Goal: Task Accomplishment & Management: Complete application form

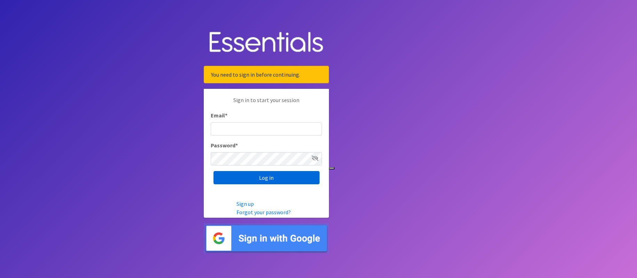
type input "[EMAIL_ADDRESS][DOMAIN_NAME]"
click at [318, 173] on input "Log in" at bounding box center [267, 177] width 106 height 13
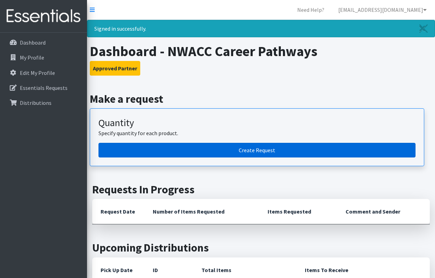
click at [204, 145] on link "Create Request" at bounding box center [256, 150] width 317 height 15
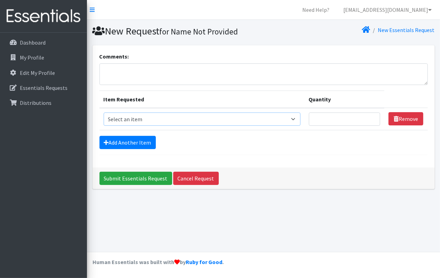
drag, startPoint x: 203, startPoint y: 119, endPoint x: 204, endPoint y: 122, distance: 3.5
click at [203, 119] on select "Select an item Adult Briefs (Large/X-Large) Adult Briefs (Medium/Large) Adult B…" at bounding box center [202, 118] width 197 height 13
select select "4562"
click at [104, 112] on select "Select an item Adult Briefs (Large/X-Large) Adult Briefs (Medium/Large) Adult B…" at bounding box center [202, 118] width 197 height 13
click at [136, 143] on link "Add Another Item" at bounding box center [127, 142] width 56 height 13
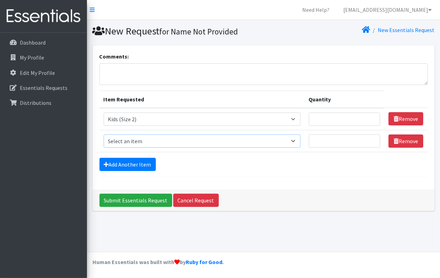
click at [161, 143] on select "Select an item Adult Briefs (Large/X-Large) Adult Briefs (Medium/Large) Adult B…" at bounding box center [202, 140] width 197 height 13
select select "4566"
click at [104, 134] on select "Select an item Adult Briefs (Large/X-Large) Adult Briefs (Medium/Large) Adult B…" at bounding box center [202, 140] width 197 height 13
click at [120, 161] on link "Add Another Item" at bounding box center [127, 164] width 56 height 13
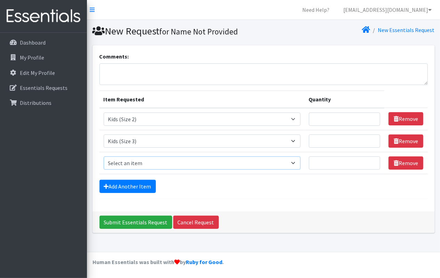
drag, startPoint x: 129, startPoint y: 160, endPoint x: 134, endPoint y: 158, distance: 5.3
click at [129, 160] on select "Select an item Adult Briefs (Large/X-Large) Adult Briefs (Medium/Large) Adult B…" at bounding box center [202, 162] width 197 height 13
select select "4567"
click at [104, 156] on select "Select an item Adult Briefs (Large/X-Large) Adult Briefs (Medium/Large) Adult B…" at bounding box center [202, 162] width 197 height 13
click at [138, 186] on link "Add Another Item" at bounding box center [127, 185] width 56 height 13
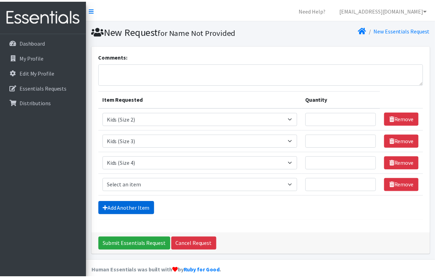
scroll to position [7, 0]
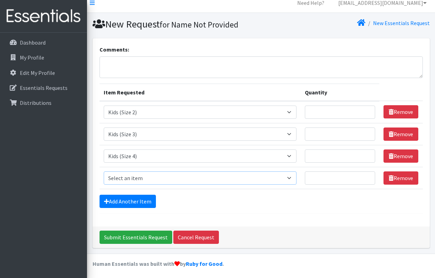
drag, startPoint x: 136, startPoint y: 173, endPoint x: 141, endPoint y: 169, distance: 6.0
click at [136, 173] on select "Select an item Adult Briefs (Large/X-Large) Adult Briefs (Medium/Large) Adult B…" at bounding box center [200, 177] width 193 height 13
select select "4568"
click at [104, 171] on select "Select an item Adult Briefs (Large/X-Large) Adult Briefs (Medium/Large) Adult B…" at bounding box center [200, 177] width 193 height 13
click at [128, 201] on link "Add Another Item" at bounding box center [127, 200] width 56 height 13
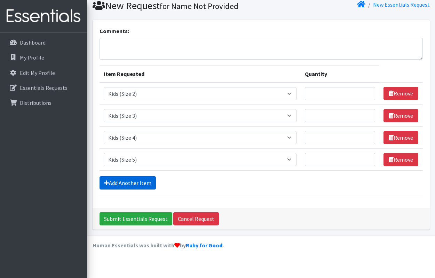
scroll to position [29, 0]
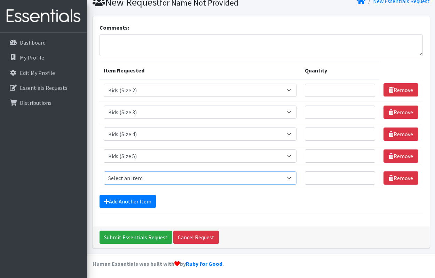
click at [139, 176] on select "Select an item Adult Briefs (Large/X-Large) Adult Briefs (Medium/Large) Adult B…" at bounding box center [200, 177] width 193 height 13
select select "4572"
click at [104, 171] on select "Select an item Adult Briefs (Large/X-Large) Adult Briefs (Medium/Large) Adult B…" at bounding box center [200, 177] width 193 height 13
click at [96, 206] on div "Comments: Item Requested Quantity Item Requested Select an item Adult Briefs (L…" at bounding box center [261, 121] width 337 height 210
click at [112, 200] on link "Add Another Item" at bounding box center [127, 200] width 56 height 13
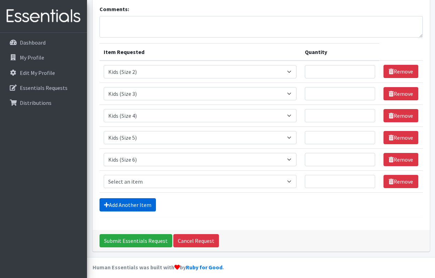
scroll to position [51, 0]
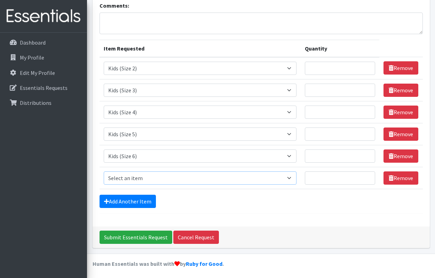
click at [129, 179] on select "Select an item Adult Briefs (Large/X-Large) Adult Briefs (Medium/Large) Adult B…" at bounding box center [200, 177] width 193 height 13
select select "13208"
click at [104, 171] on select "Select an item Adult Briefs (Large/X-Large) Adult Briefs (Medium/Large) Adult B…" at bounding box center [200, 177] width 193 height 13
drag, startPoint x: 160, startPoint y: 196, endPoint x: 152, endPoint y: 196, distance: 8.0
click at [156, 196] on div "Add Another Item" at bounding box center [260, 200] width 323 height 13
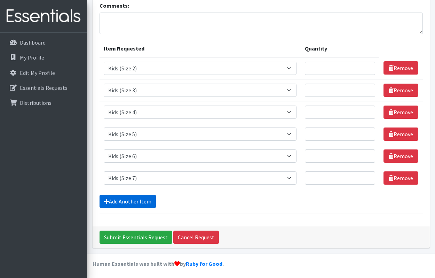
click at [146, 195] on link "Add Another Item" at bounding box center [127, 200] width 56 height 13
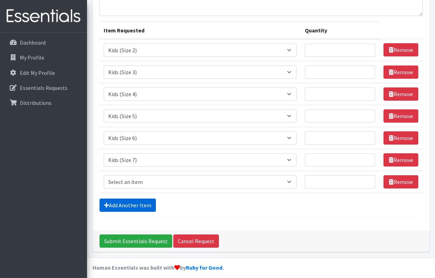
scroll to position [72, 0]
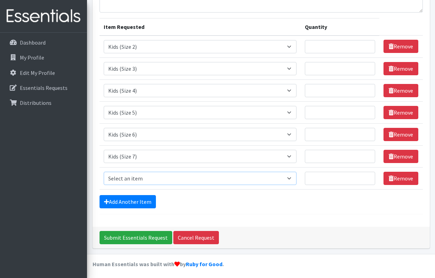
drag, startPoint x: 150, startPoint y: 182, endPoint x: 164, endPoint y: 186, distance: 14.5
click at [150, 182] on select "Select an item Adult Briefs (Large/X-Large) Adult Briefs (Medium/Large) Adult B…" at bounding box center [200, 177] width 193 height 13
select select "4573"
click at [104, 171] on select "Select an item Adult Briefs (Large/X-Large) Adult Briefs (Medium/Large) Adult B…" at bounding box center [200, 177] width 193 height 13
click at [127, 205] on link "Add Another Item" at bounding box center [127, 201] width 56 height 13
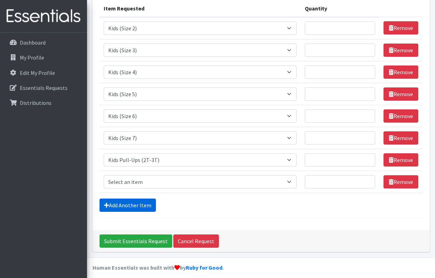
scroll to position [94, 0]
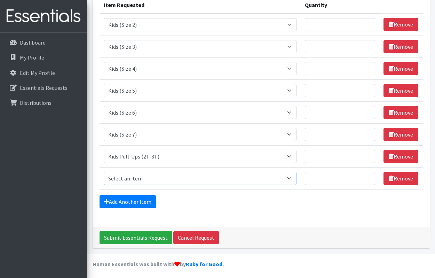
click at [149, 176] on select "Select an item Adult Briefs (Large/X-Large) Adult Briefs (Medium/Large) Adult B…" at bounding box center [200, 177] width 193 height 13
select select "4575"
click at [104, 171] on select "Select an item Adult Briefs (Large/X-Large) Adult Briefs (Medium/Large) Adult B…" at bounding box center [200, 177] width 193 height 13
click at [235, 226] on div "Submit Essentials Request Cancel Request" at bounding box center [261, 237] width 337 height 22
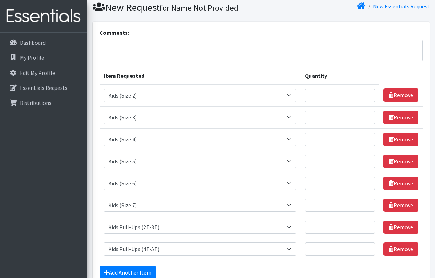
scroll to position [35, 0]
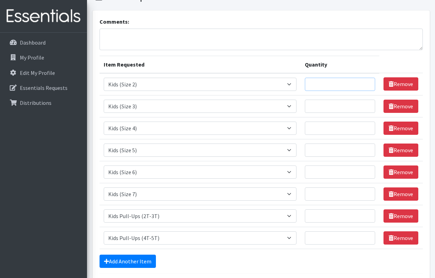
click at [352, 83] on input "Quantity" at bounding box center [340, 84] width 70 height 13
type input "5"
click at [321, 105] on input "Quantity" at bounding box center [340, 105] width 70 height 13
type input "1"
click at [326, 124] on input "Quantity" at bounding box center [340, 127] width 70 height 13
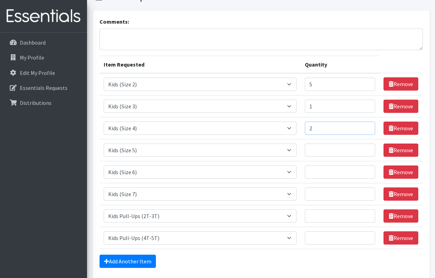
type input "2"
click at [329, 150] on input "Quantity" at bounding box center [340, 149] width 70 height 13
type input "3"
click at [326, 169] on input "Quantity" at bounding box center [340, 171] width 70 height 13
type input "7"
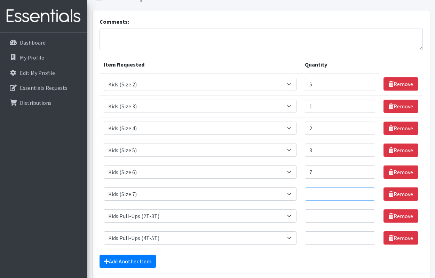
click at [331, 198] on input "Quantity" at bounding box center [340, 193] width 70 height 13
type input "2"
click at [322, 217] on input "Quantity" at bounding box center [340, 215] width 70 height 13
type input "1"
click at [150, 255] on link "Add Another Item" at bounding box center [127, 260] width 56 height 13
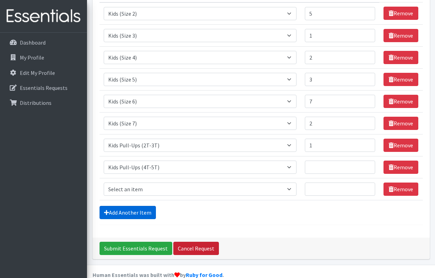
scroll to position [116, 0]
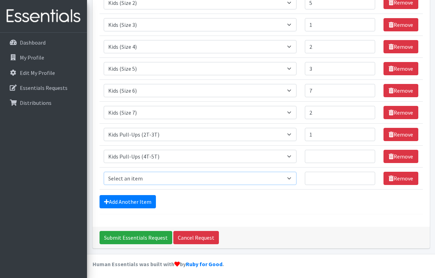
click at [198, 176] on select "Select an item Adult Briefs (Large/X-Large) Adult Briefs (Medium/Large) Adult B…" at bounding box center [200, 177] width 193 height 13
select select "4574"
click at [104, 171] on select "Select an item Adult Briefs (Large/X-Large) Adult Briefs (Medium/Large) Adult B…" at bounding box center [200, 177] width 193 height 13
click at [326, 174] on input "Quantity" at bounding box center [340, 177] width 70 height 13
type input "1"
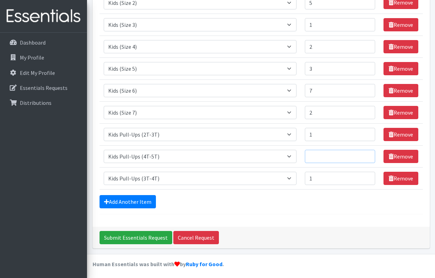
click at [335, 152] on input "Quantity" at bounding box center [340, 156] width 70 height 13
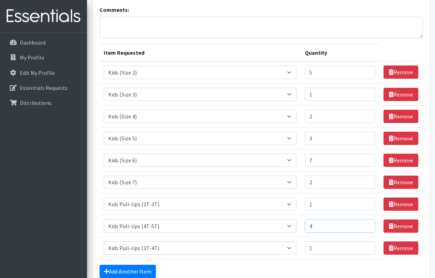
scroll to position [12, 0]
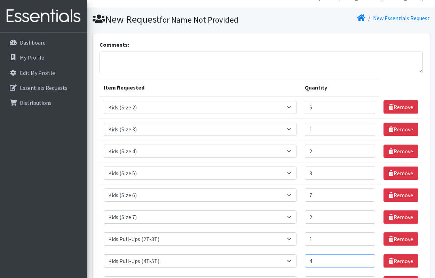
type input "4"
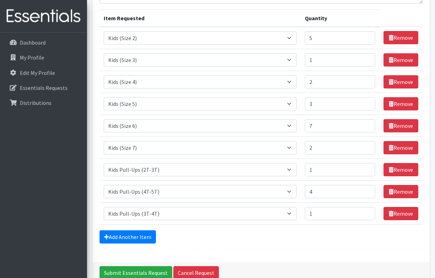
scroll to position [81, 0]
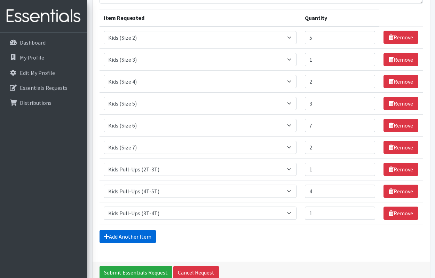
click at [141, 233] on link "Add Another Item" at bounding box center [127, 236] width 56 height 13
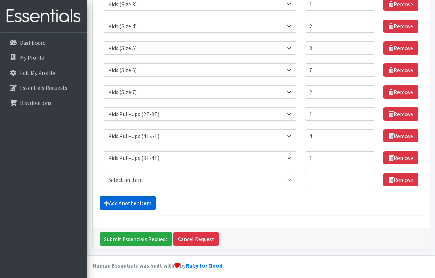
scroll to position [138, 0]
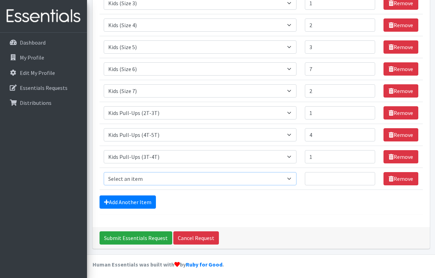
click at [140, 178] on select "Select an item Adult Briefs (Large/X-Large) Adult Briefs (Medium/Large) Adult B…" at bounding box center [200, 178] width 193 height 13
select select "4558"
click at [104, 172] on select "Select an item Adult Briefs (Large/X-Large) Adult Briefs (Medium/Large) Adult B…" at bounding box center [200, 178] width 193 height 13
click at [339, 176] on input "Quantity" at bounding box center [340, 178] width 70 height 13
type input "25"
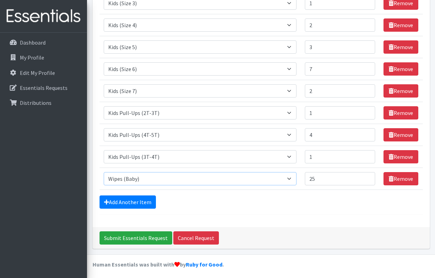
click at [143, 175] on select "Select an item Adult Briefs (Large/X-Large) Adult Briefs (Medium/Large) Adult B…" at bounding box center [200, 178] width 193 height 13
click at [368, 233] on div "Submit Essentials Request Cancel Request" at bounding box center [261, 238] width 337 height 22
click at [130, 231] on input "Submit Essentials Request" at bounding box center [135, 237] width 73 height 13
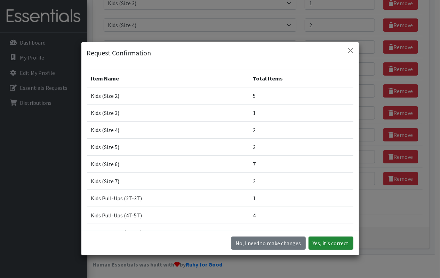
click at [332, 240] on button "Yes, it's correct" at bounding box center [330, 242] width 45 height 13
